Goal: Find specific page/section: Find specific page/section

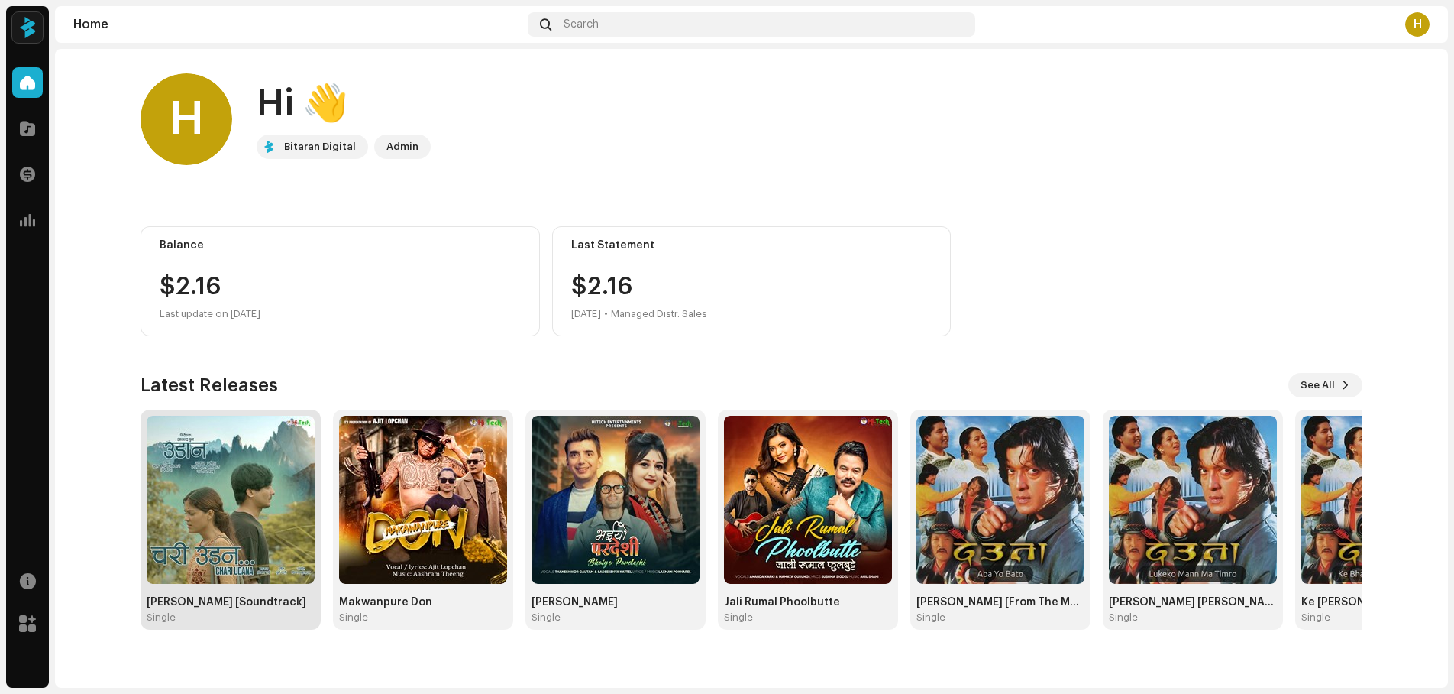
click at [252, 537] on img at bounding box center [231, 500] width 168 height 168
